Goal: Information Seeking & Learning: Learn about a topic

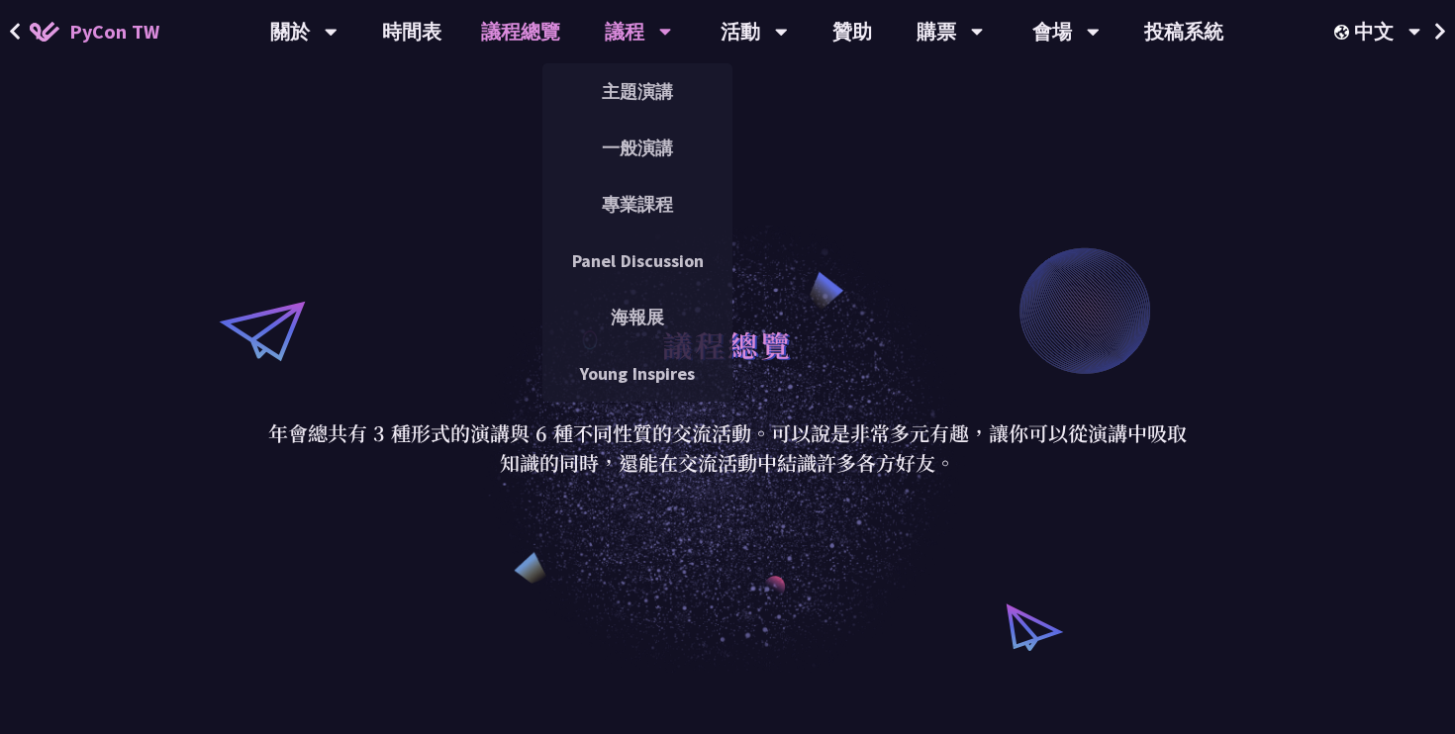
click at [636, 32] on div "議程" at bounding box center [638, 31] width 67 height 63
click at [634, 97] on link "主題演講" at bounding box center [637, 91] width 190 height 47
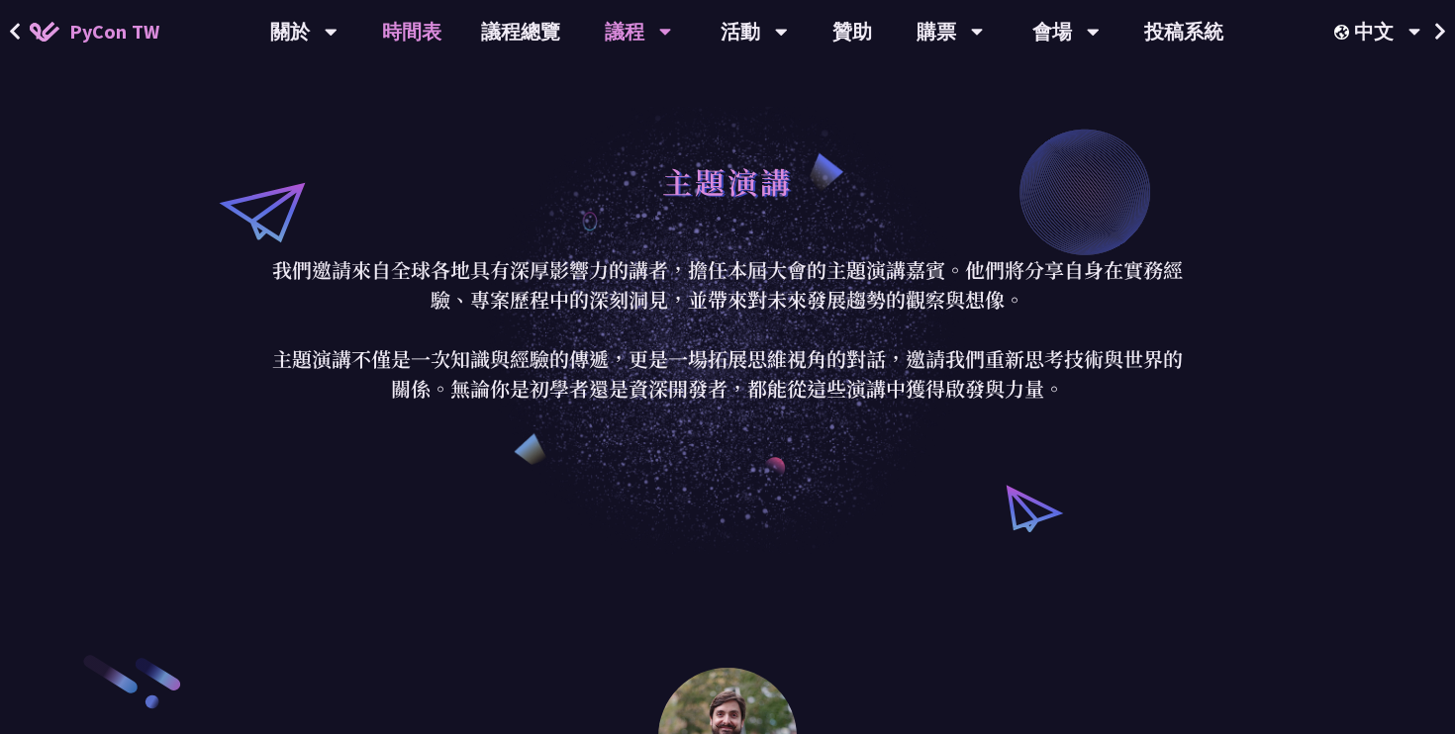
click at [424, 35] on link "時間表" at bounding box center [411, 31] width 99 height 63
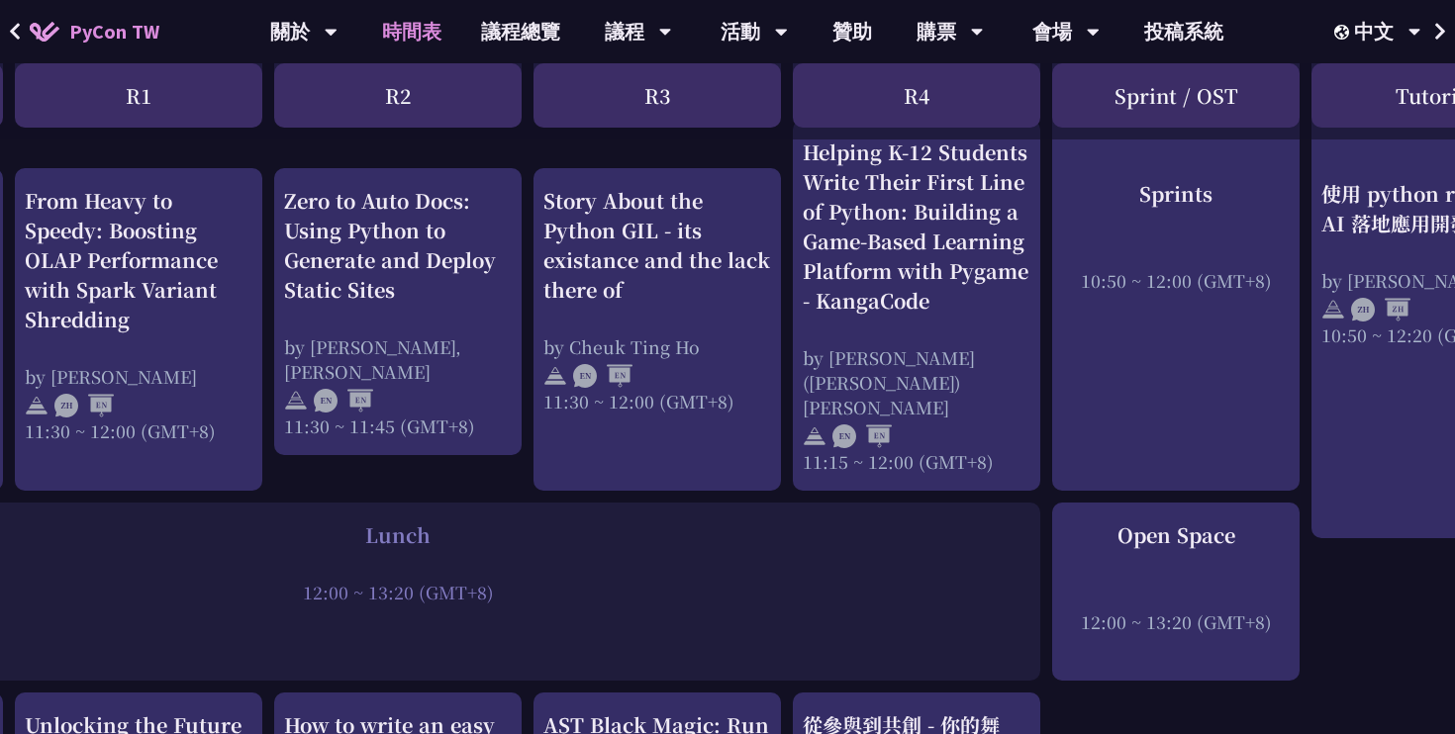
scroll to position [1135, 647]
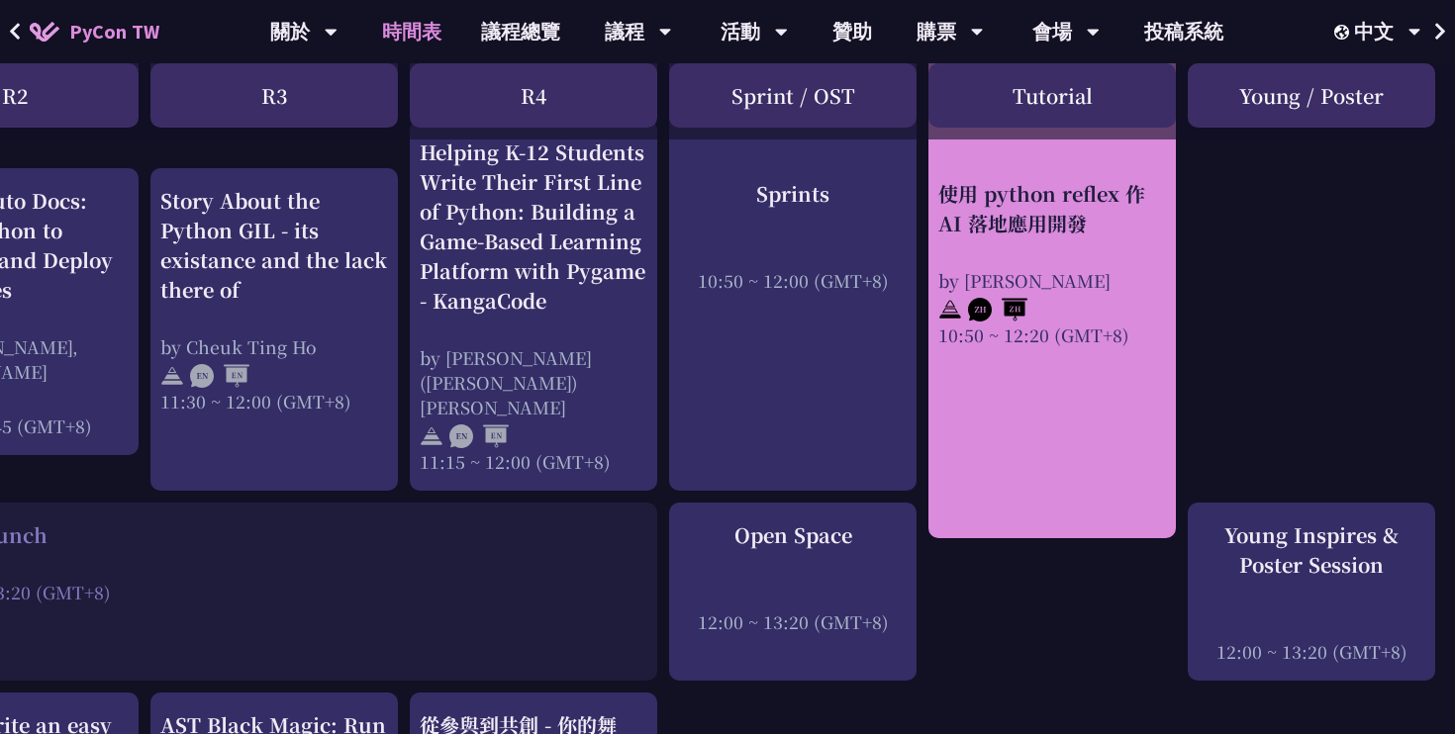
click at [1084, 429] on link "使用 python reflex 作 AI 落地應用開發 by [PERSON_NAME] 10:50 ~ 12:20 (GMT+8)" at bounding box center [1052, 168] width 228 height 707
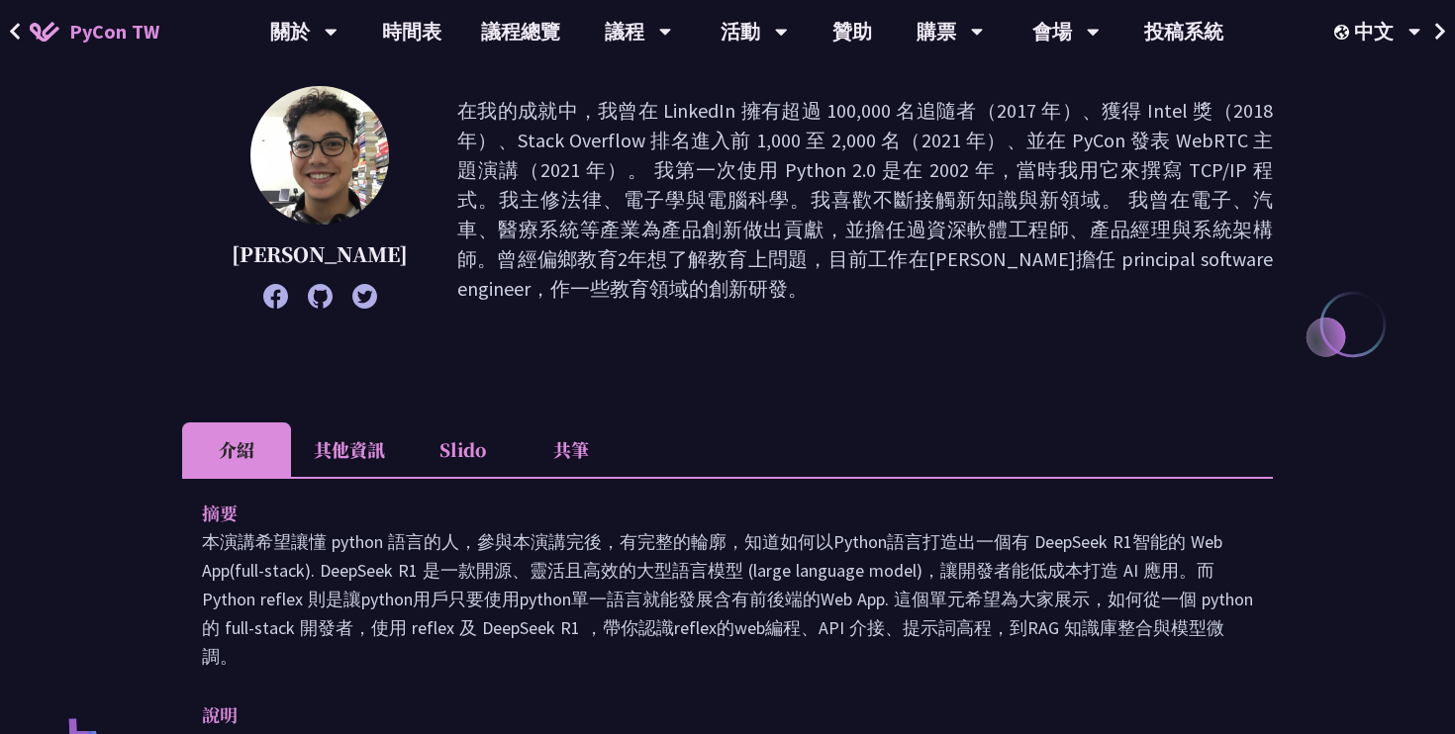
scroll to position [261, 0]
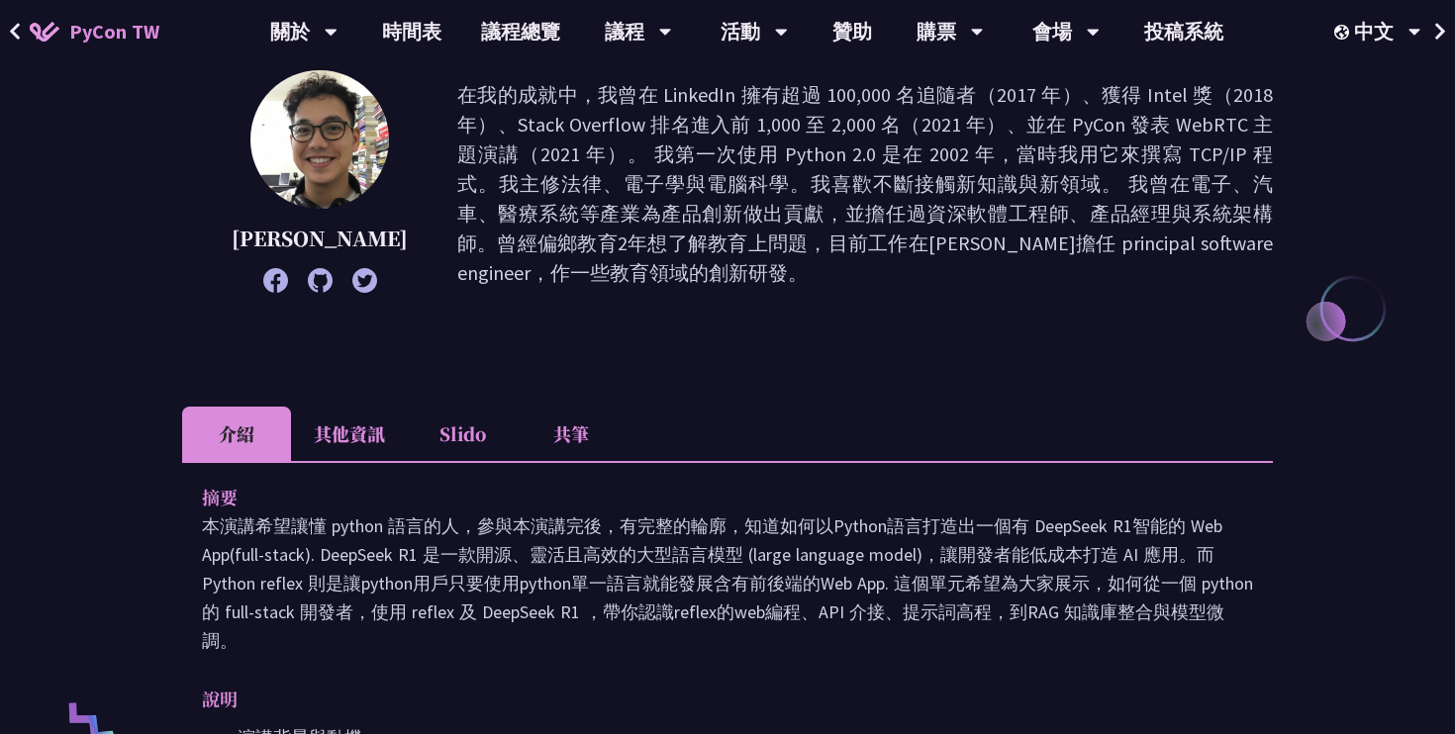
click at [473, 436] on li "Slido" at bounding box center [462, 434] width 109 height 54
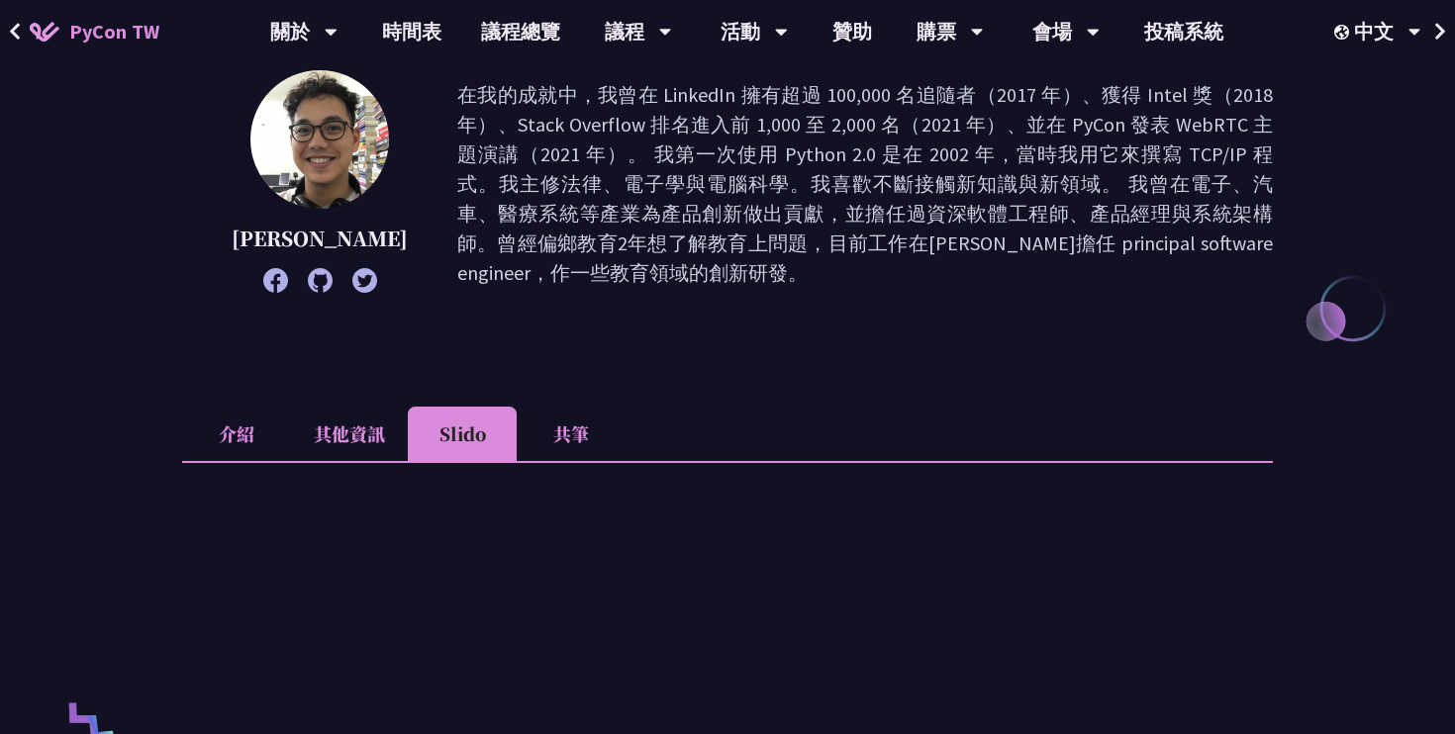
click at [571, 444] on li "共筆" at bounding box center [571, 434] width 109 height 54
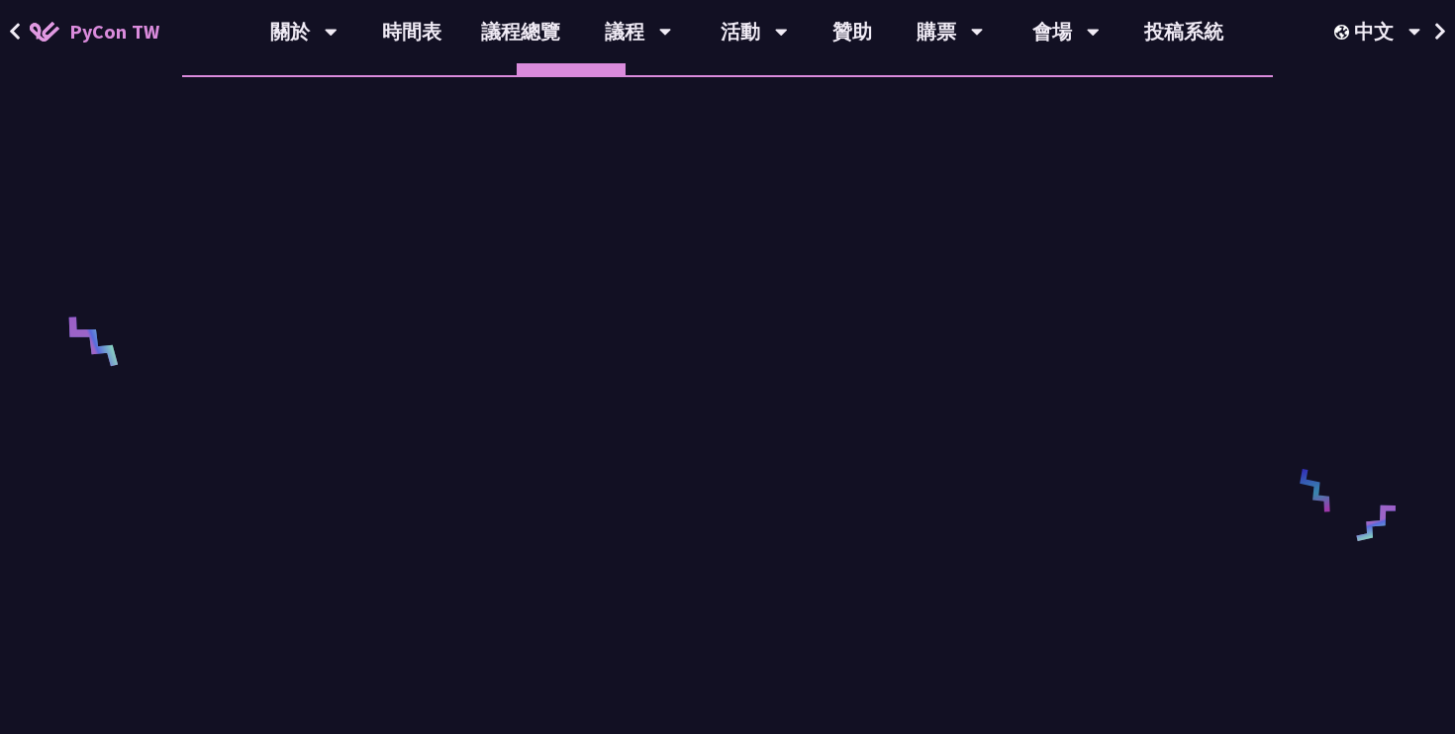
scroll to position [612, 0]
